Goal: Task Accomplishment & Management: Manage account settings

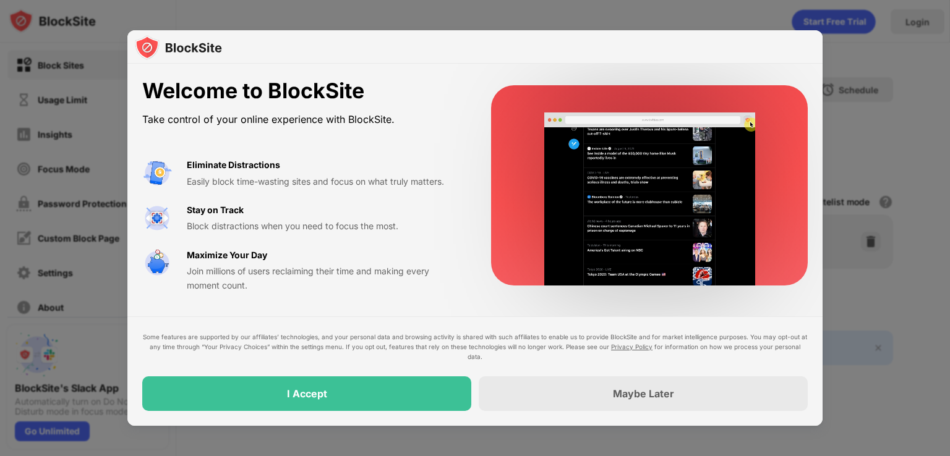
drag, startPoint x: 475, startPoint y: 221, endPoint x: 514, endPoint y: 197, distance: 45.5
click at [514, 197] on div "Welcome to BlockSite Take control of your online experience with BlockSite. Eli…" at bounding box center [474, 186] width 695 height 244
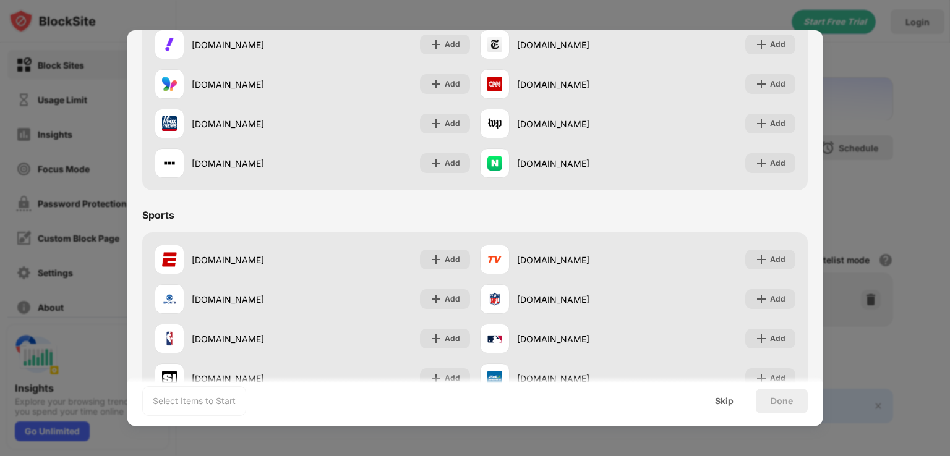
scroll to position [1030, 0]
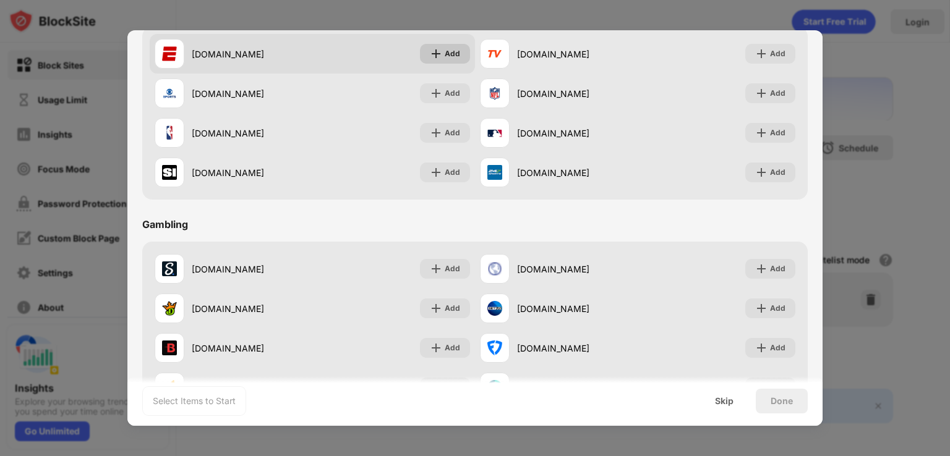
click at [439, 57] on div "Add" at bounding box center [445, 54] width 50 height 20
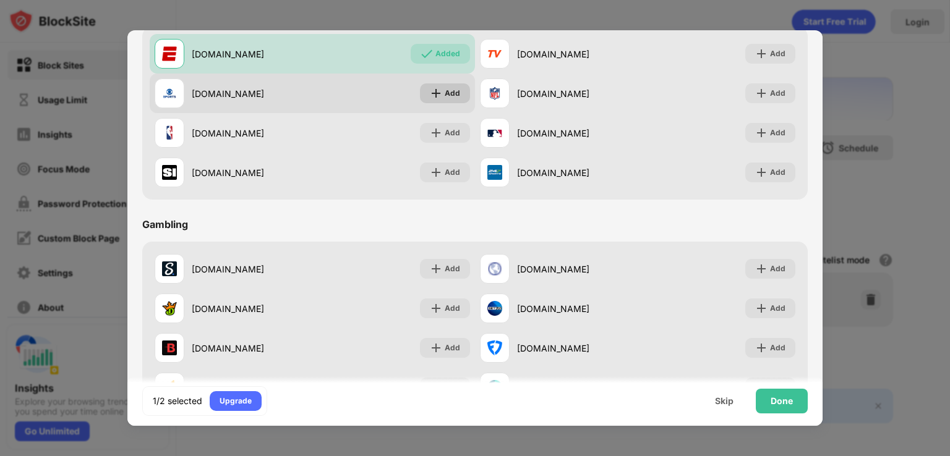
click at [445, 90] on div "Add" at bounding box center [452, 93] width 15 height 12
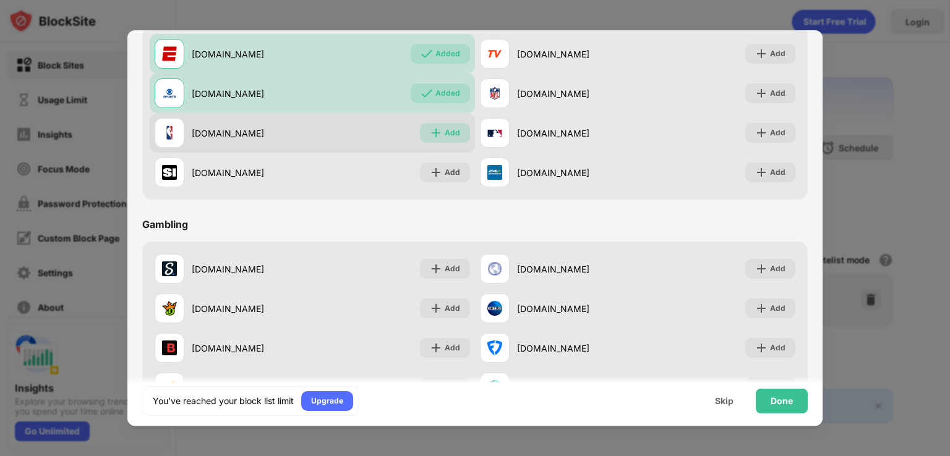
click at [445, 132] on div "Add" at bounding box center [452, 133] width 15 height 12
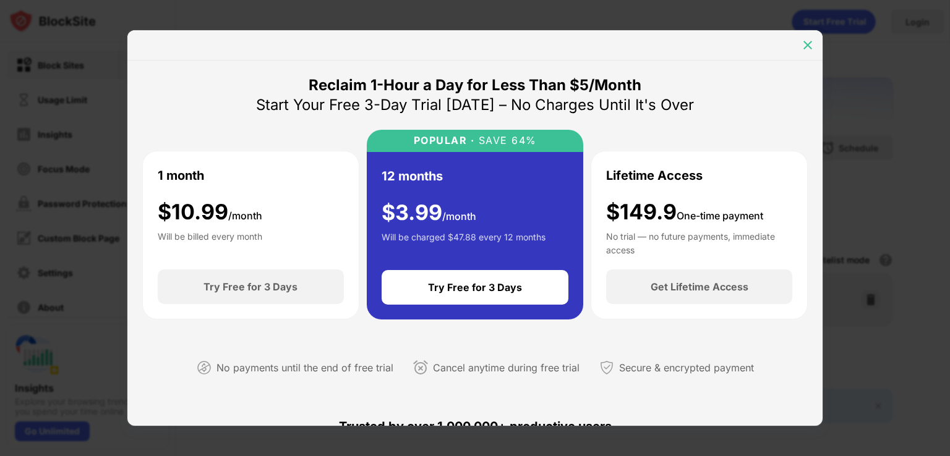
click at [809, 43] on img at bounding box center [807, 45] width 12 height 12
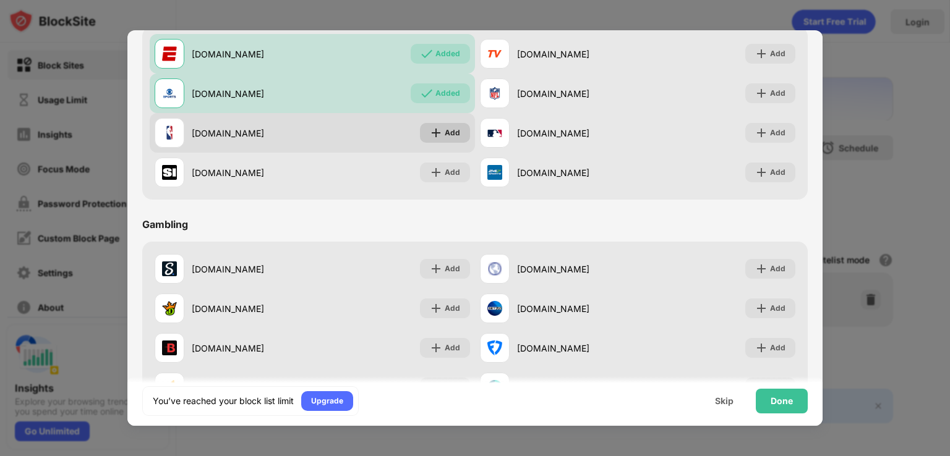
click at [446, 139] on div "Add" at bounding box center [445, 133] width 50 height 20
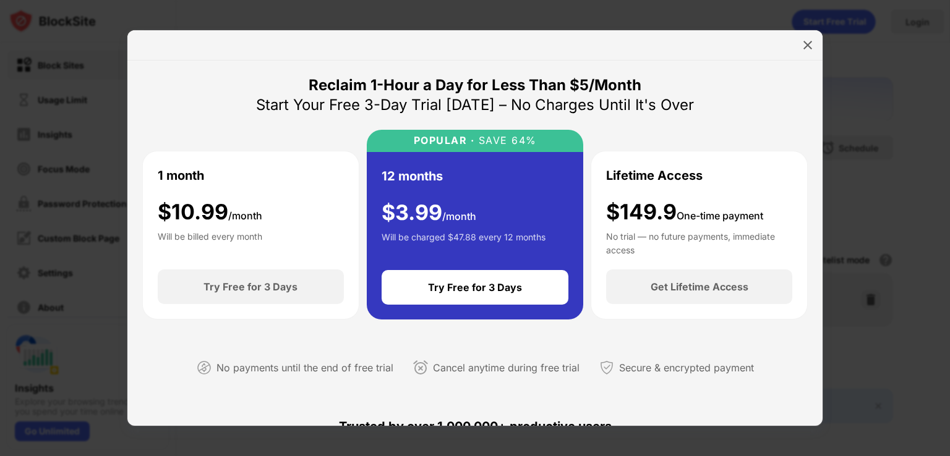
scroll to position [206, 0]
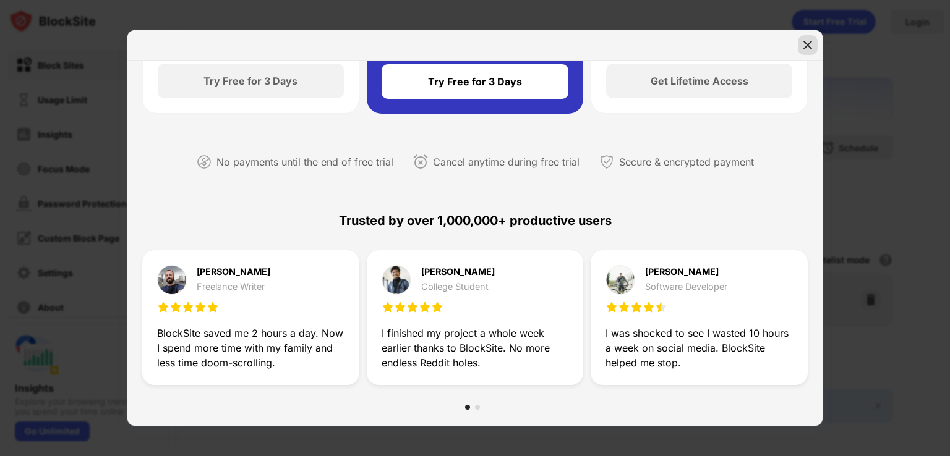
click at [801, 45] on img at bounding box center [807, 45] width 12 height 12
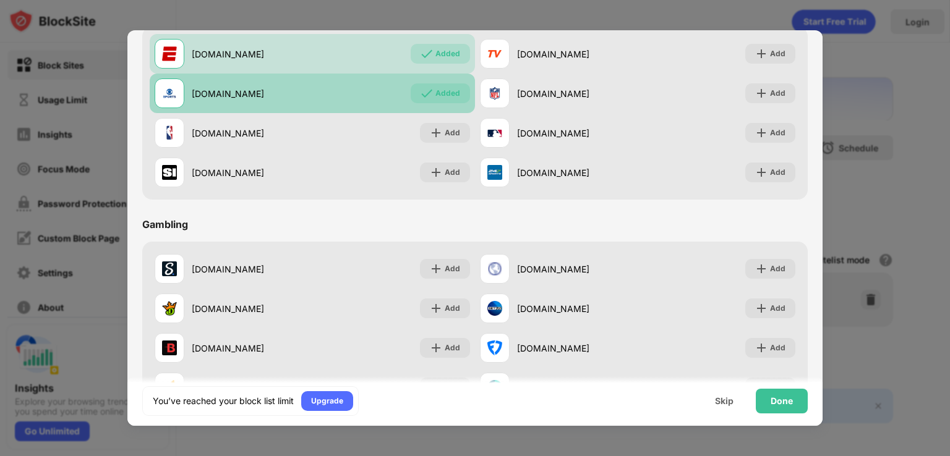
click at [445, 98] on div "Added" at bounding box center [447, 93] width 25 height 12
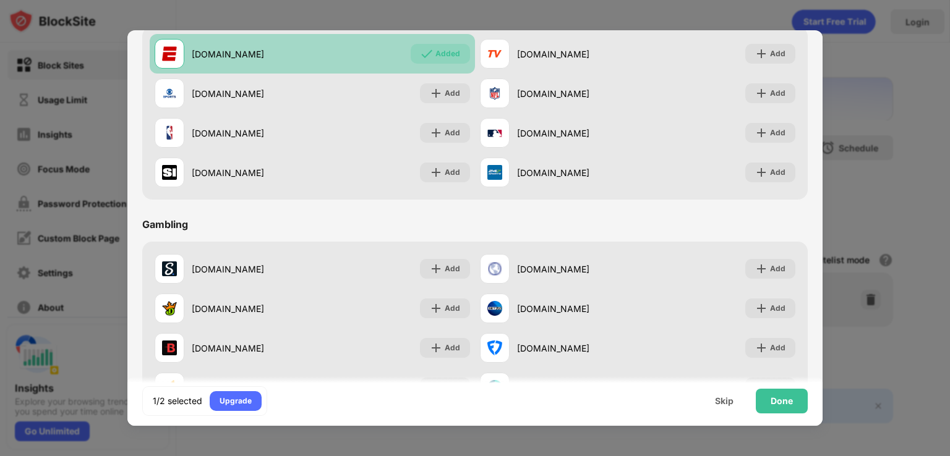
click at [449, 56] on div "Added" at bounding box center [447, 54] width 25 height 12
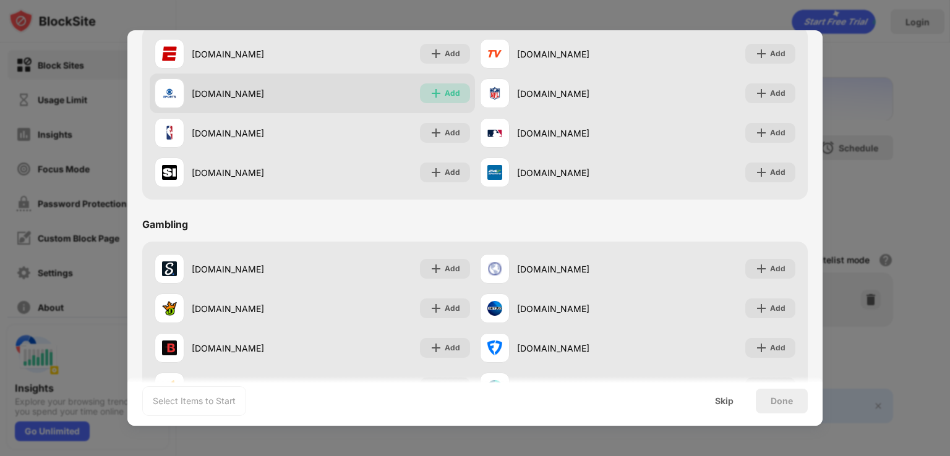
click at [445, 90] on div "Add" at bounding box center [452, 93] width 15 height 12
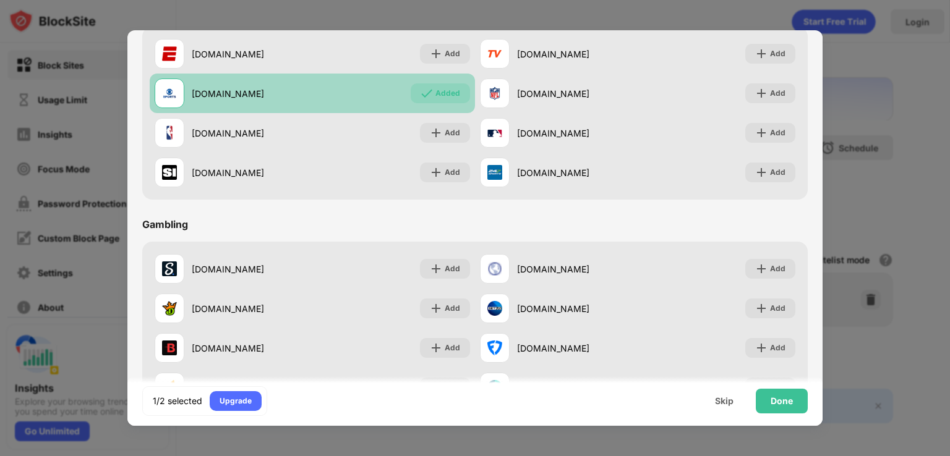
click at [441, 90] on div "Added" at bounding box center [447, 93] width 25 height 12
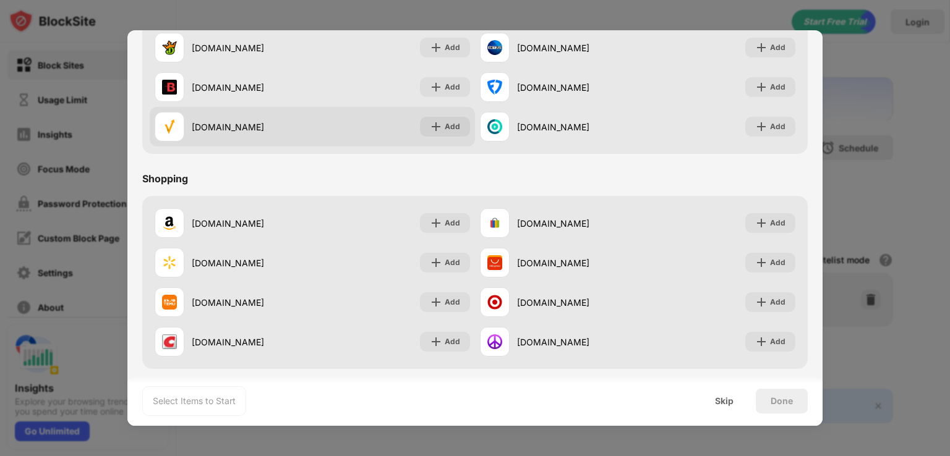
scroll to position [1296, 0]
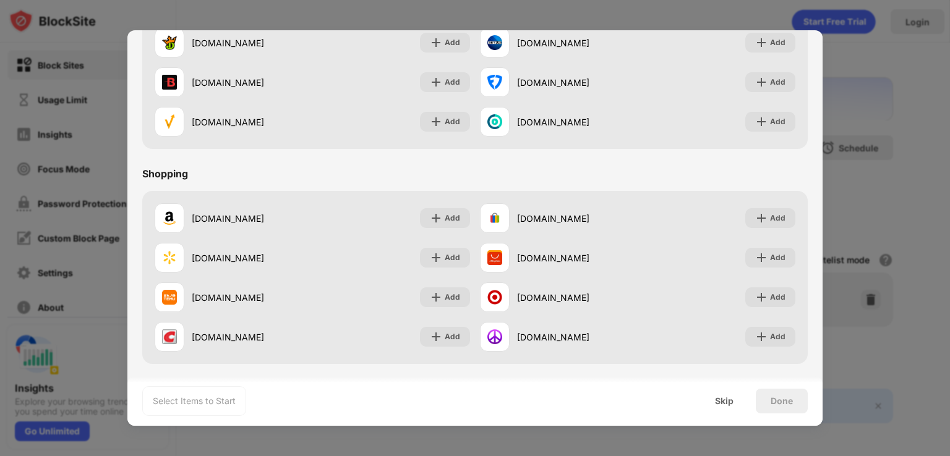
click at [899, 172] on div at bounding box center [475, 228] width 950 height 456
click at [730, 399] on div "Skip" at bounding box center [724, 401] width 19 height 10
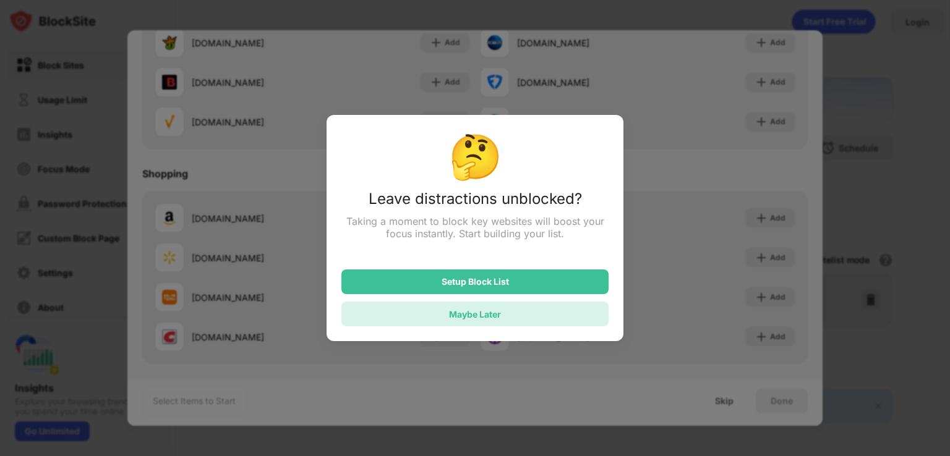
click at [526, 325] on div "Maybe Later" at bounding box center [474, 314] width 267 height 25
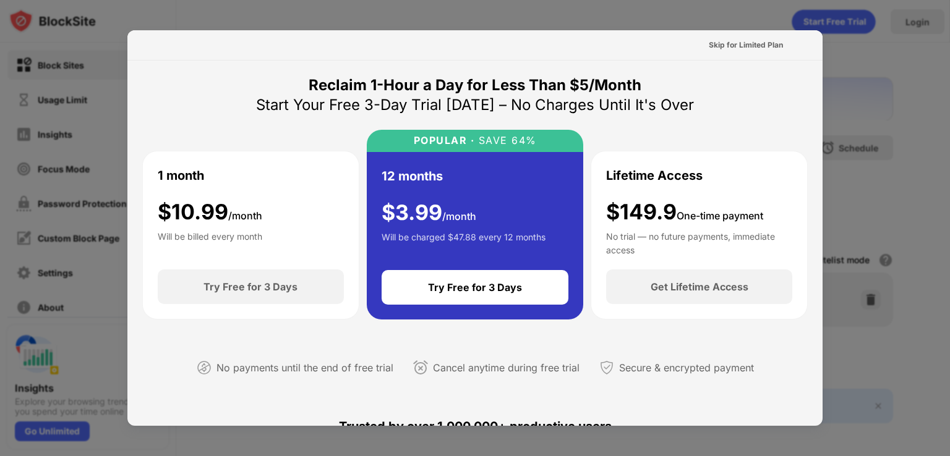
click at [846, 100] on div at bounding box center [475, 228] width 950 height 456
click at [750, 49] on div "Skip for Limited Plan" at bounding box center [745, 45] width 74 height 12
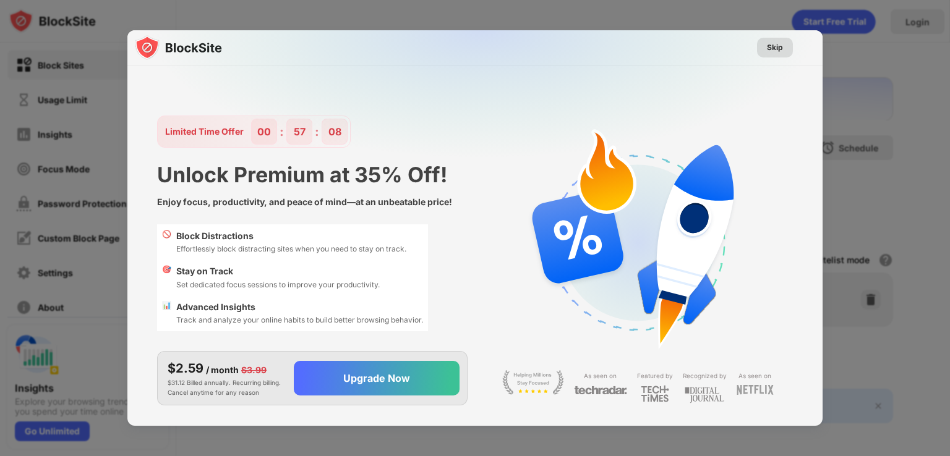
click at [774, 46] on div "Skip" at bounding box center [775, 47] width 16 height 12
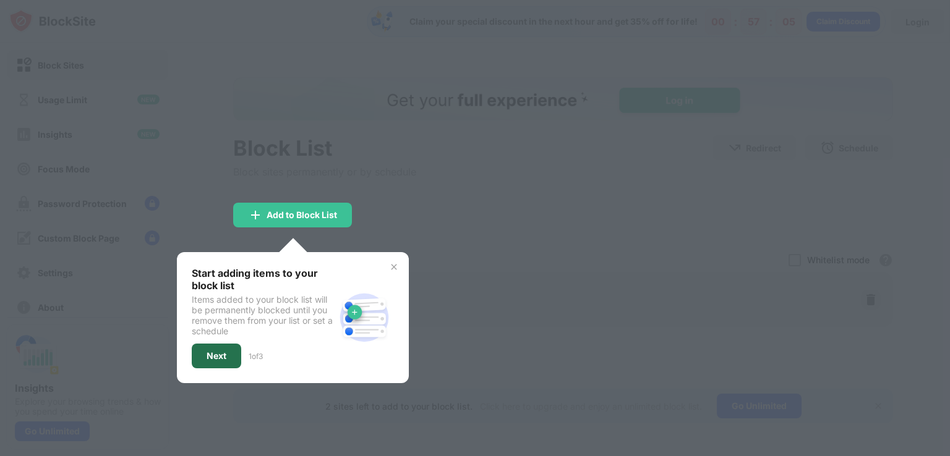
click at [228, 349] on div "Next" at bounding box center [216, 356] width 49 height 25
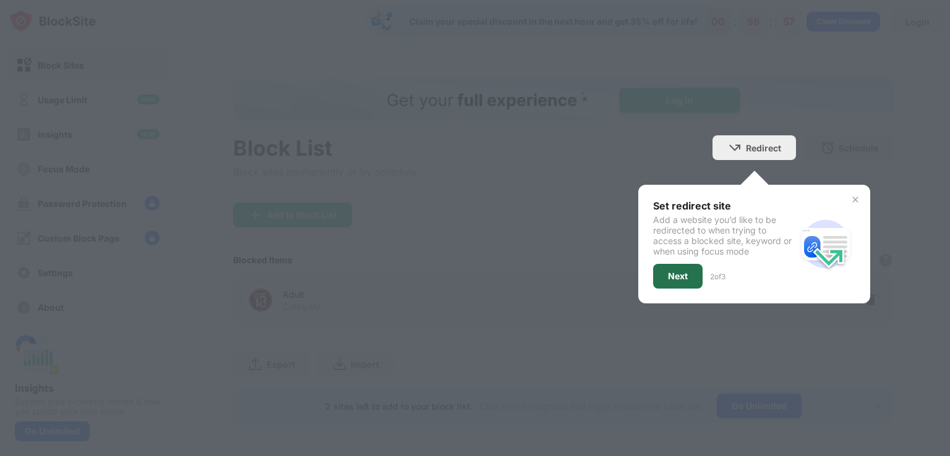
click at [683, 276] on div "Next" at bounding box center [677, 276] width 49 height 25
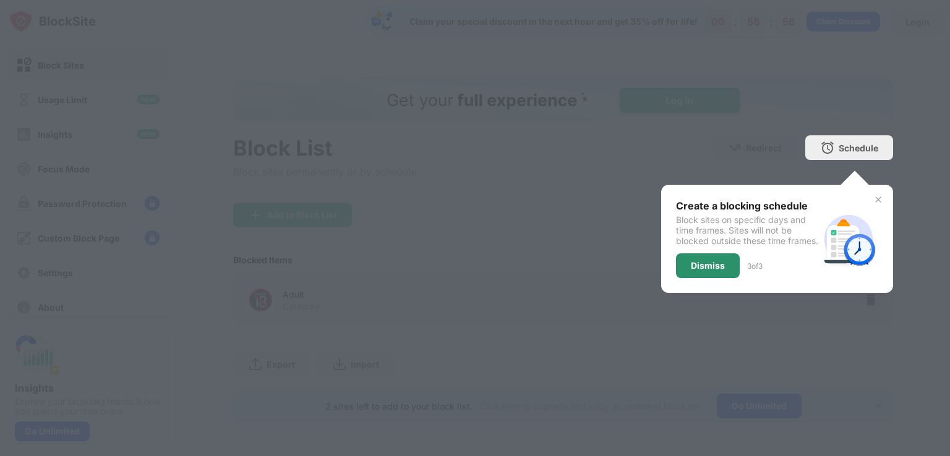
click at [696, 271] on div "Dismiss" at bounding box center [708, 266] width 34 height 10
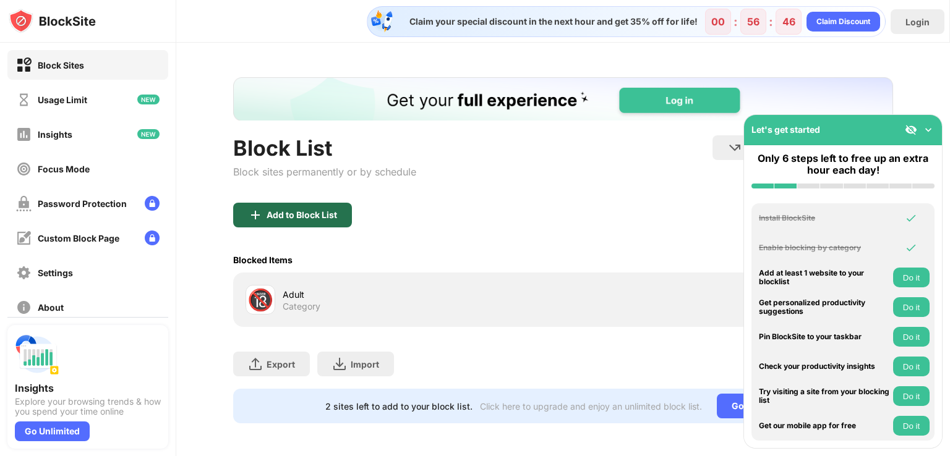
click at [323, 217] on div "Add to Block List" at bounding box center [301, 215] width 70 height 10
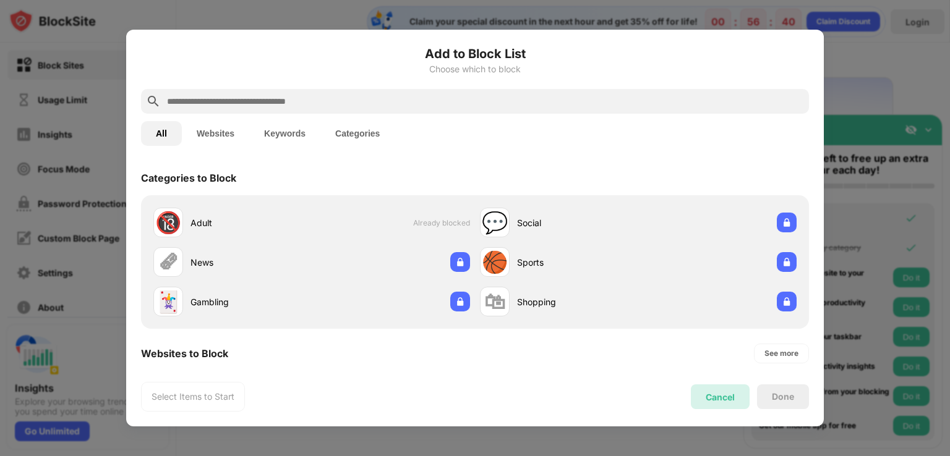
click at [714, 399] on div "Cancel" at bounding box center [719, 397] width 29 height 11
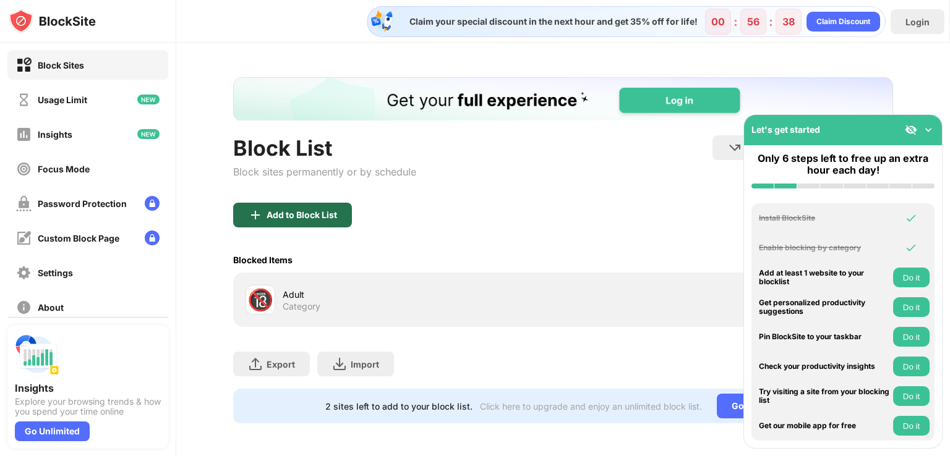
click at [331, 213] on div "Add to Block List" at bounding box center [301, 215] width 70 height 10
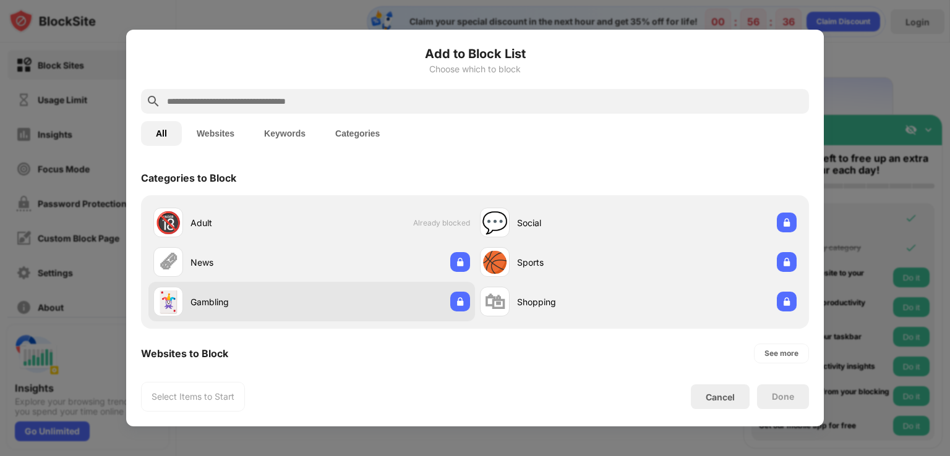
click at [392, 300] on div "🃏 Gambling" at bounding box center [311, 302] width 326 height 40
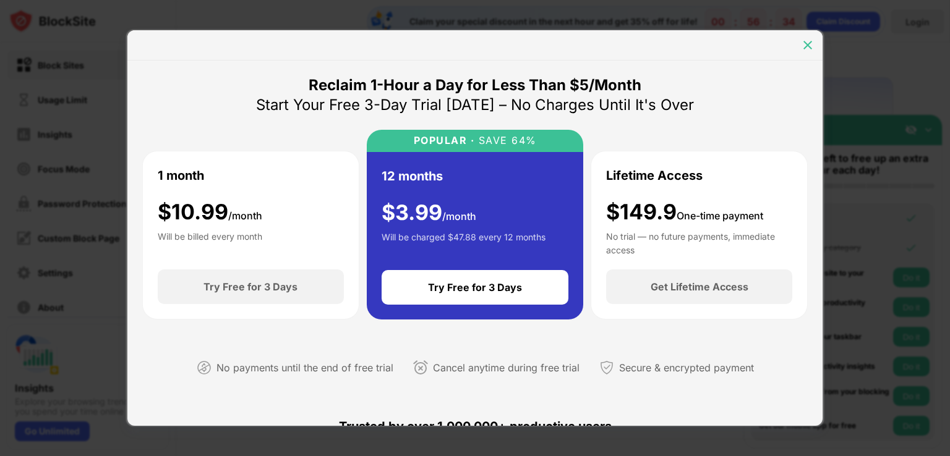
click at [814, 48] on div at bounding box center [808, 45] width 20 height 20
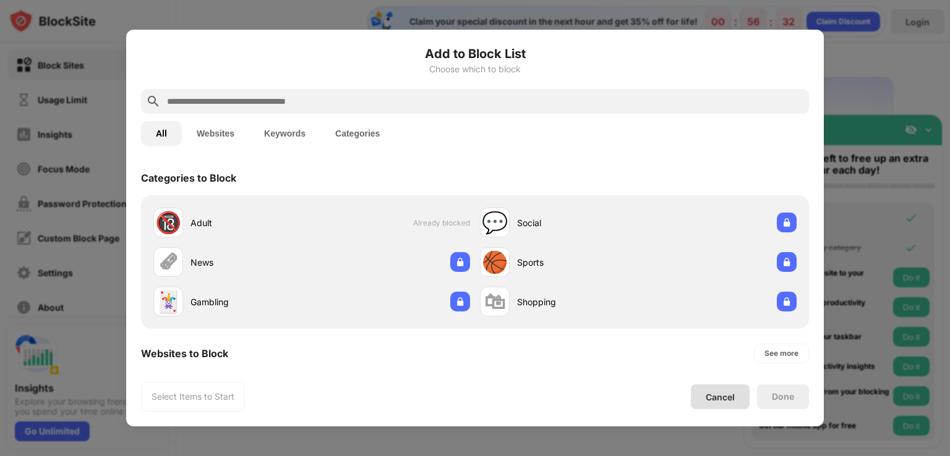
click at [732, 404] on div "Cancel" at bounding box center [720, 397] width 59 height 25
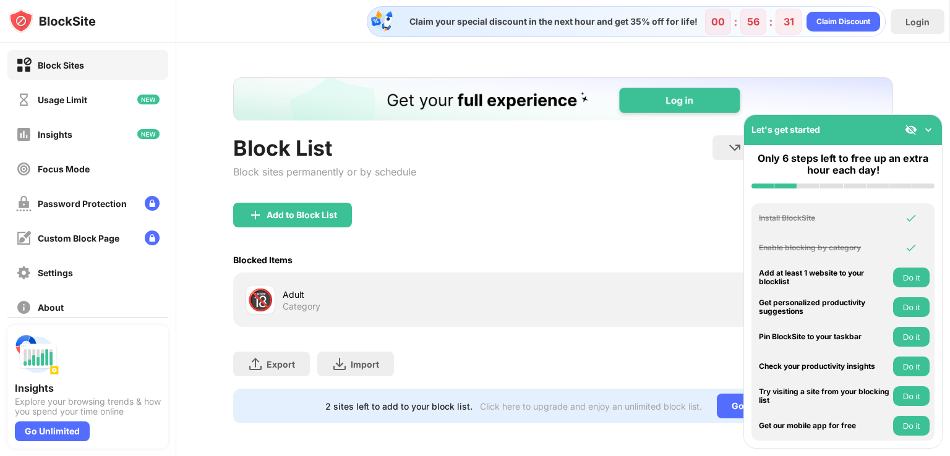
scroll to position [11, 0]
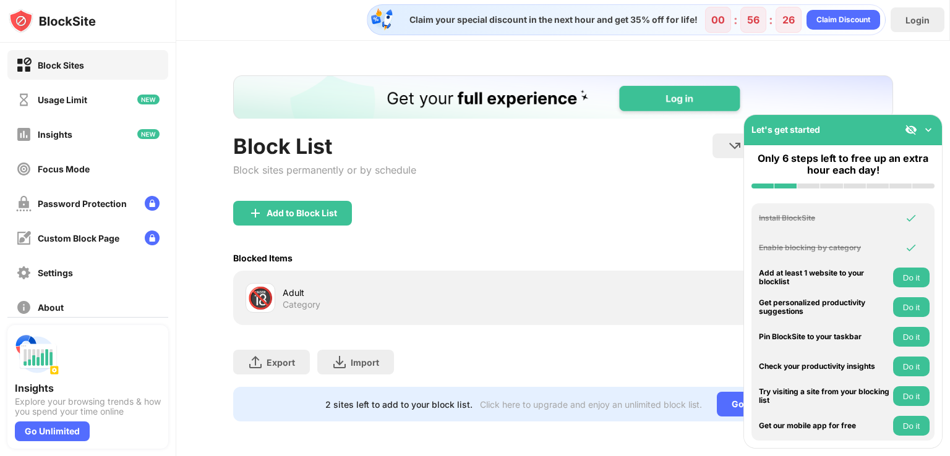
click at [927, 127] on img at bounding box center [928, 130] width 12 height 12
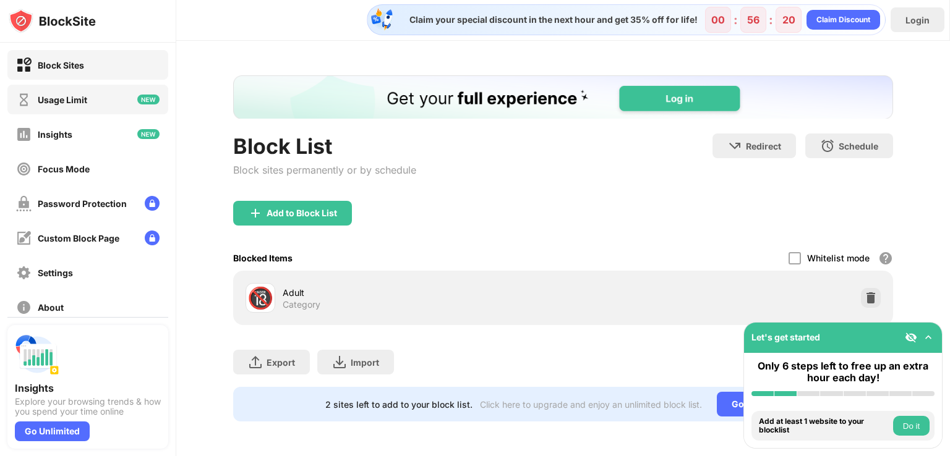
click at [98, 108] on div "Usage Limit" at bounding box center [87, 100] width 161 height 30
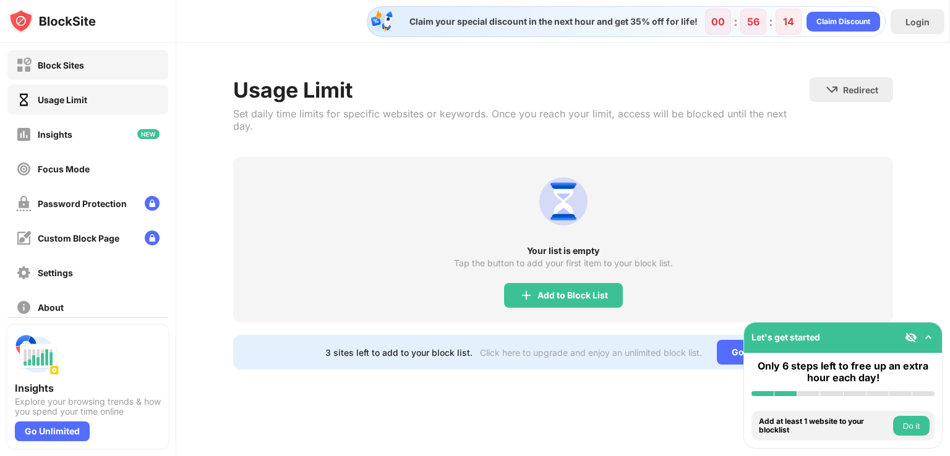
click at [103, 69] on div "Block Sites" at bounding box center [87, 65] width 161 height 30
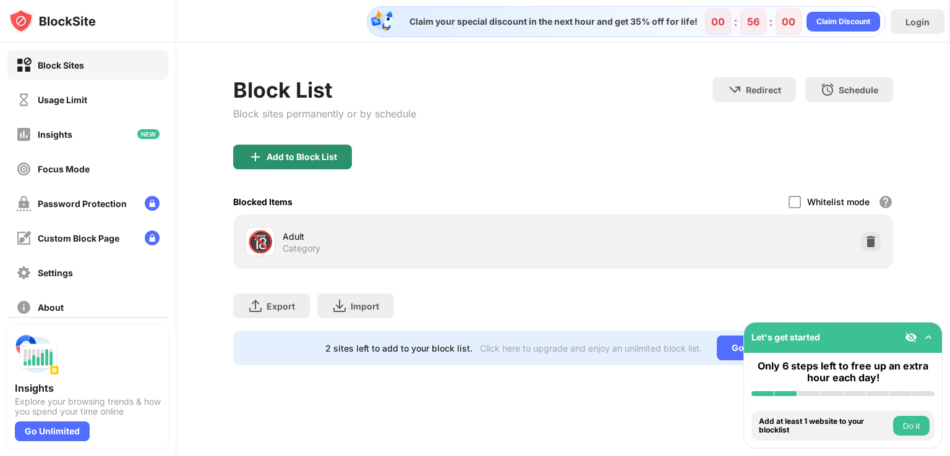
click at [265, 158] on div "Add to Block List" at bounding box center [292, 157] width 119 height 25
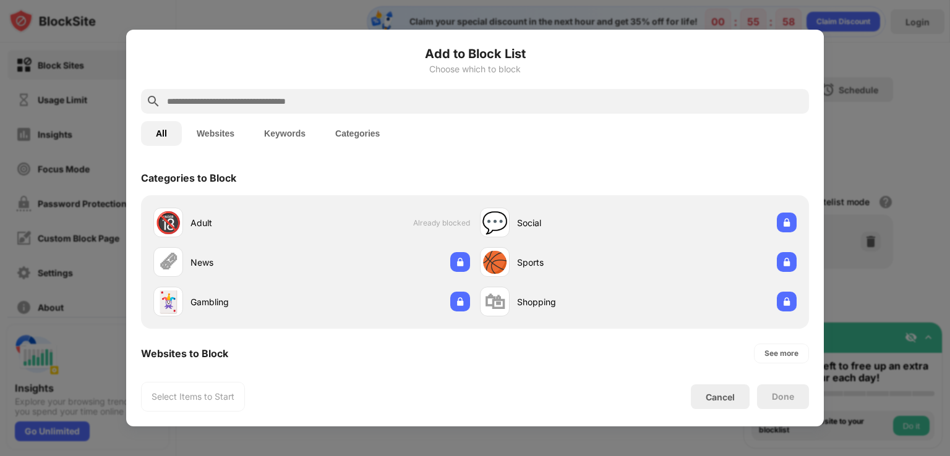
click at [260, 107] on input "text" at bounding box center [485, 101] width 638 height 15
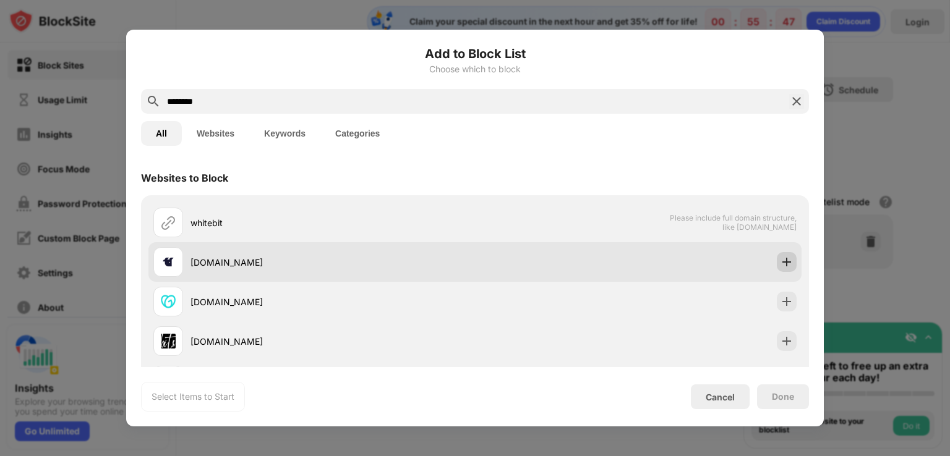
type input "********"
click at [780, 263] on img at bounding box center [786, 262] width 12 height 12
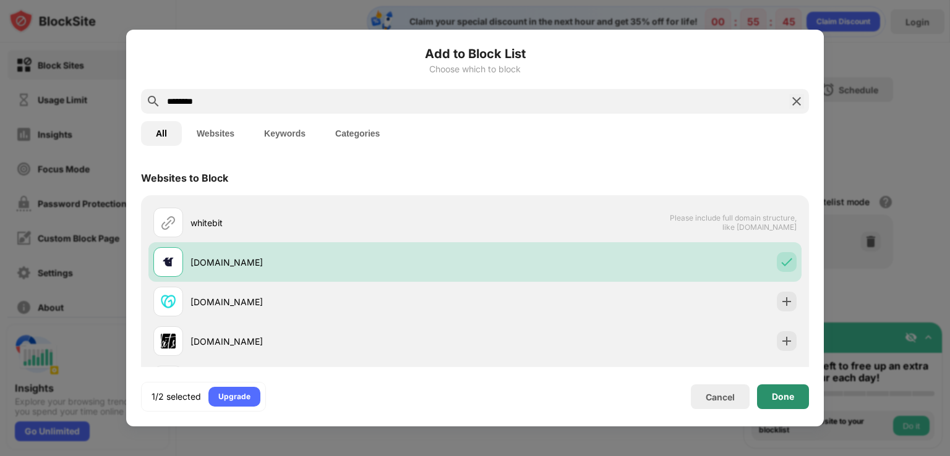
click at [783, 398] on div "Done" at bounding box center [783, 397] width 22 height 10
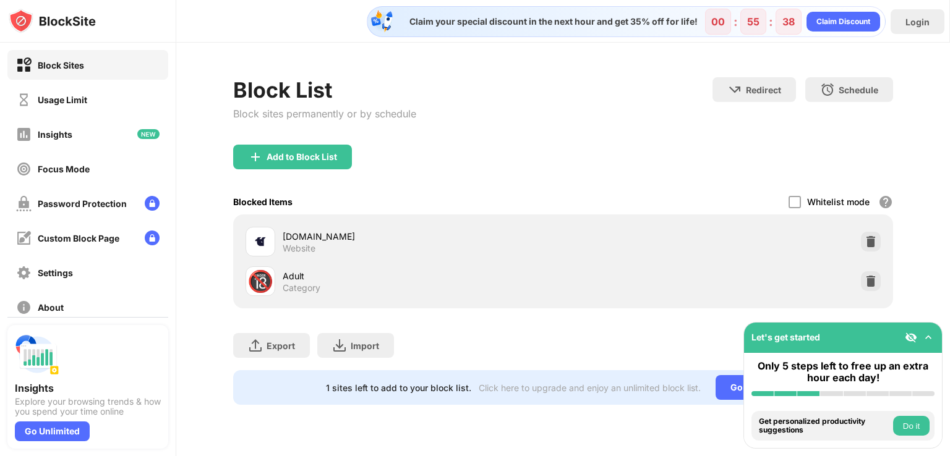
click at [929, 339] on img at bounding box center [928, 337] width 12 height 12
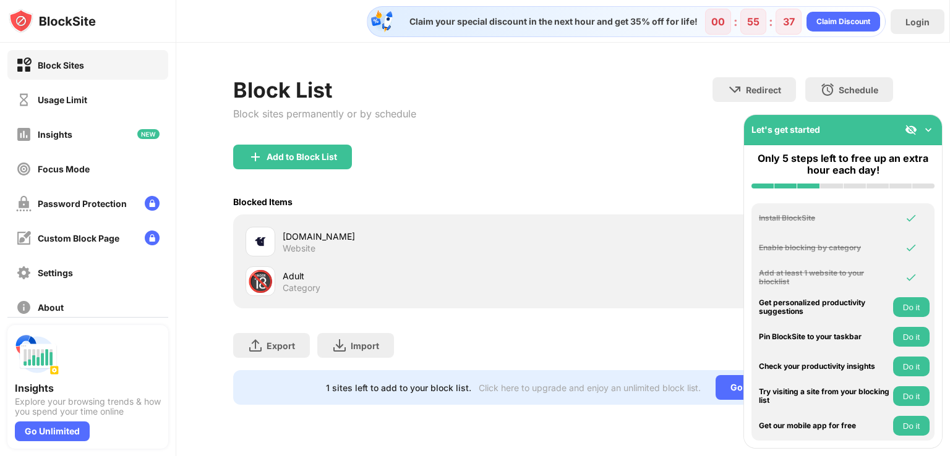
click at [927, 132] on img at bounding box center [928, 130] width 12 height 12
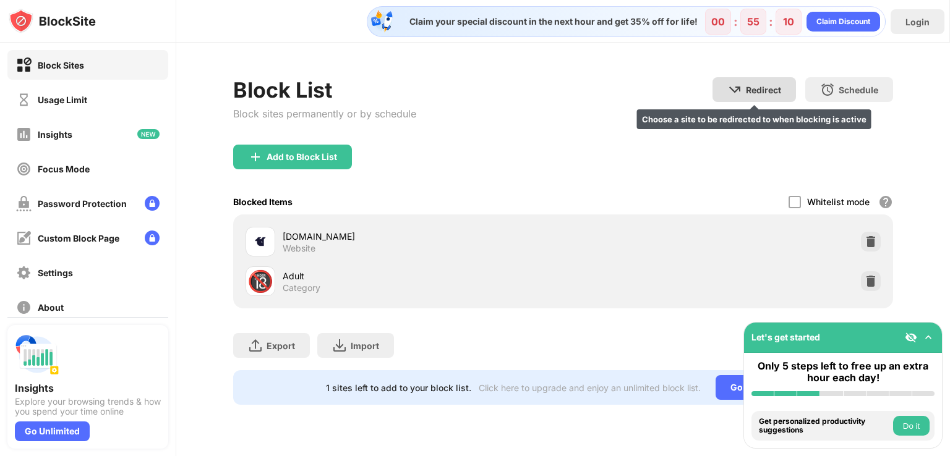
click at [755, 96] on div "Redirect Choose a site to be redirected to when blocking is active" at bounding box center [753, 89] width 83 height 25
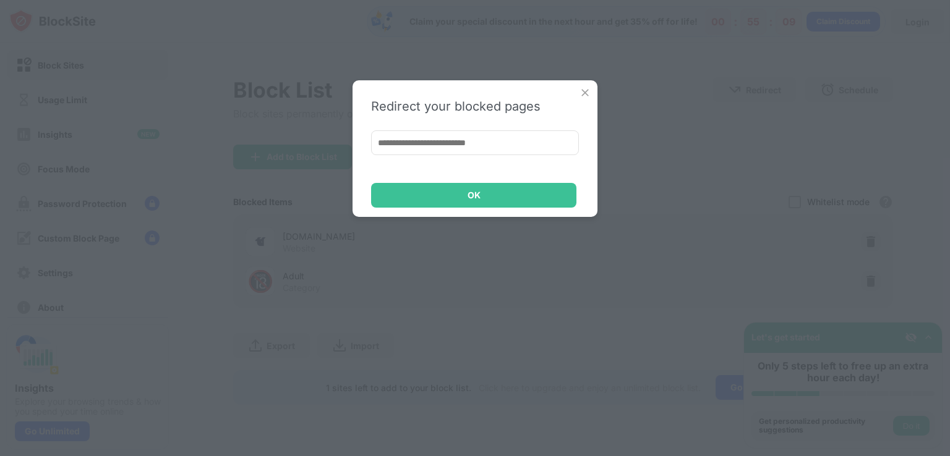
click at [481, 142] on input at bounding box center [475, 142] width 208 height 25
type input "**********"
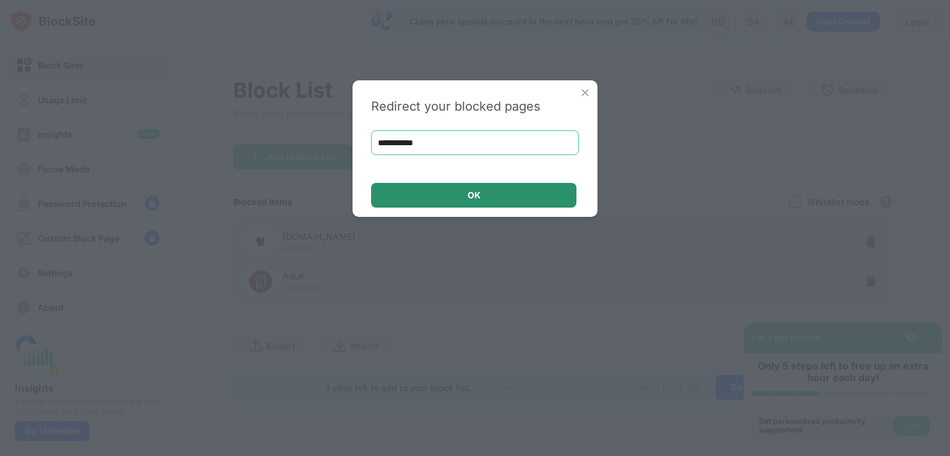
click at [443, 200] on div "OK" at bounding box center [473, 195] width 205 height 25
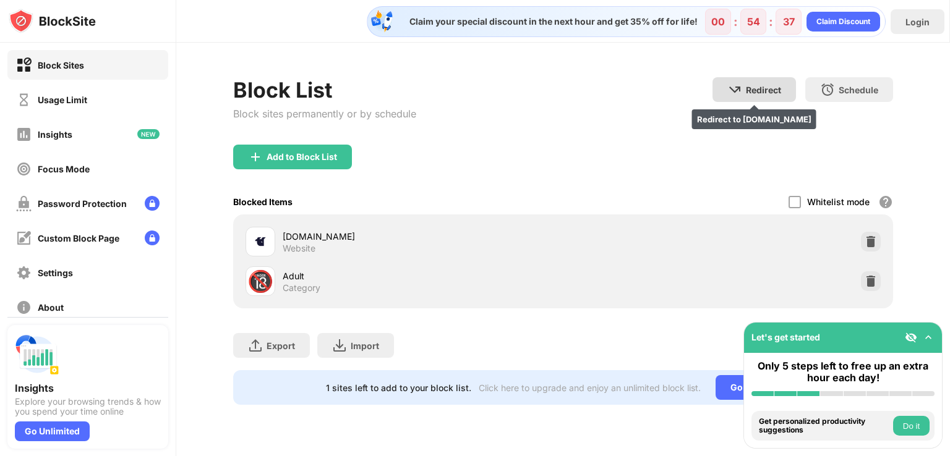
click at [753, 92] on div "Redirect" at bounding box center [763, 90] width 35 height 11
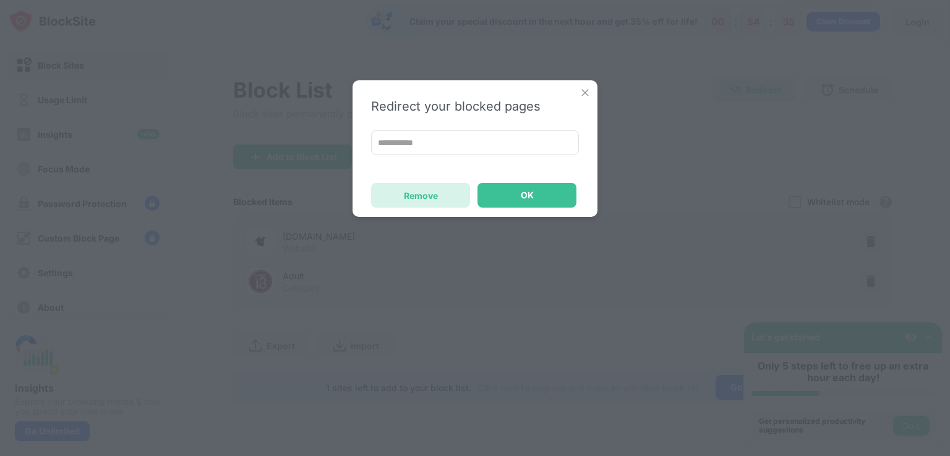
click at [435, 198] on div "Remove" at bounding box center [421, 195] width 34 height 11
